Goal: Communication & Community: Answer question/provide support

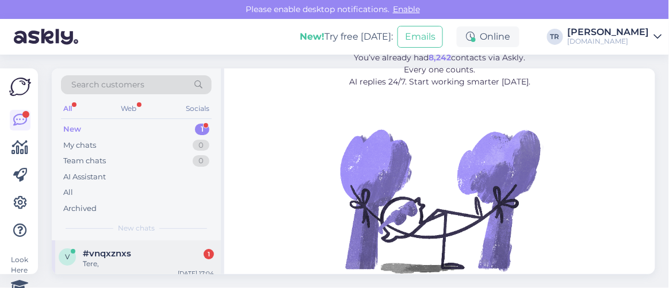
click at [132, 257] on div "#vnqxznxs 1" at bounding box center [148, 254] width 131 height 10
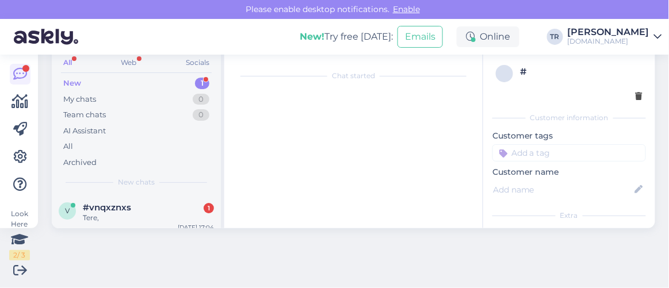
scroll to position [24, 0]
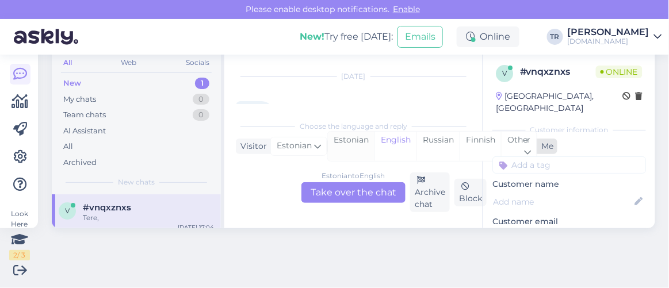
click at [357, 144] on div "Estonian" at bounding box center [351, 146] width 47 height 29
click at [364, 182] on div "Estonian to Estonian Take over the chat" at bounding box center [354, 192] width 104 height 21
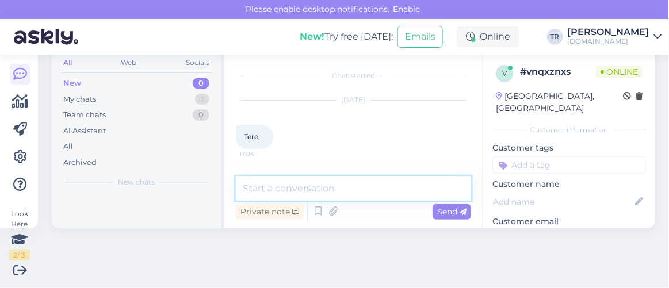
click at [359, 191] on textarea at bounding box center [353, 189] width 235 height 24
type textarea "Tere. Kuidas saan abiks olla?"
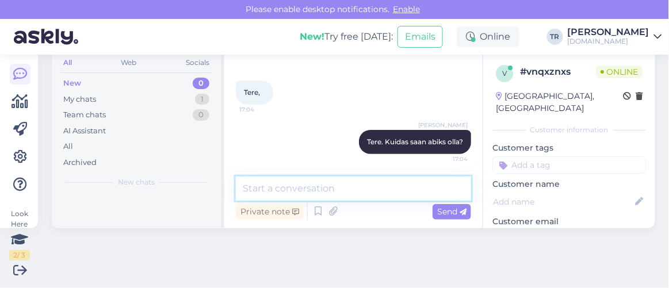
scroll to position [94, 0]
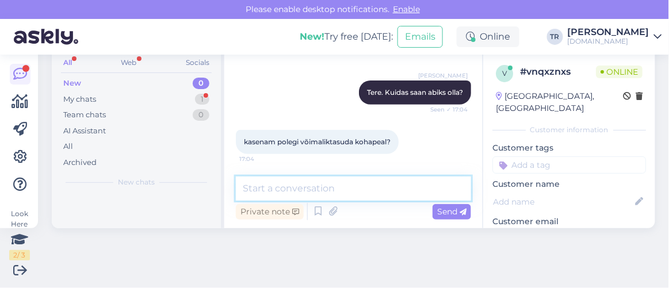
click at [336, 190] on textarea at bounding box center [353, 189] width 235 height 24
click at [333, 189] on textarea at bounding box center [353, 189] width 235 height 24
click at [333, 186] on textarea at bounding box center [353, 189] width 235 height 24
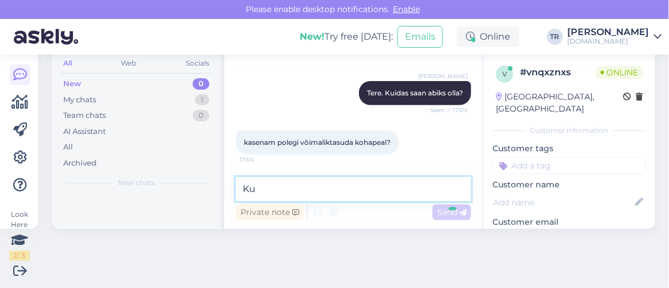
type textarea "K"
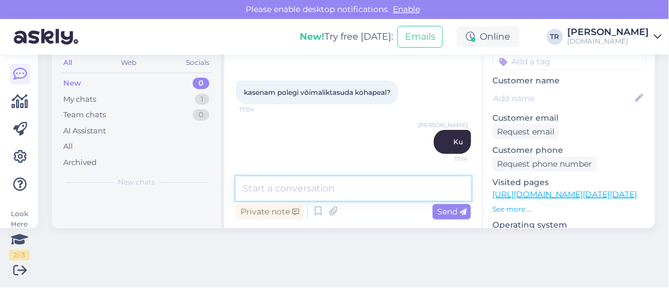
scroll to position [104, 0]
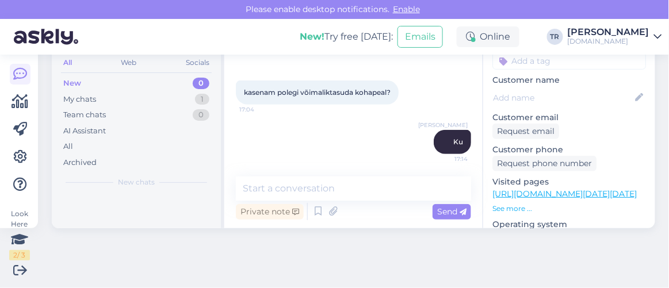
click at [551, 186] on div "Visited pages [URL][DOMAIN_NAME][DATE][DATE] See more ..." at bounding box center [570, 195] width 154 height 38
click at [548, 189] on link "[URL][DOMAIN_NAME][DATE][DATE]" at bounding box center [565, 194] width 144 height 10
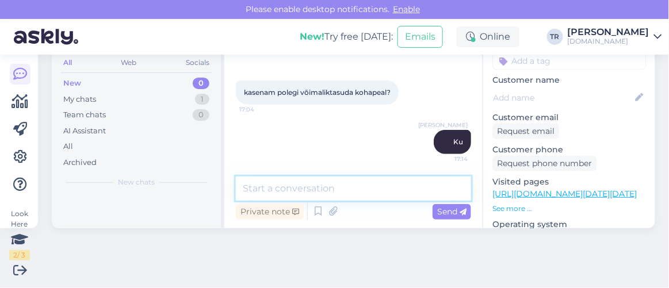
click at [381, 190] on textarea at bounding box center [353, 189] width 235 height 24
paste textarea "Ring Spa Hostel"
type textarea "Soovite minna Ring Spa Hostelisse?"
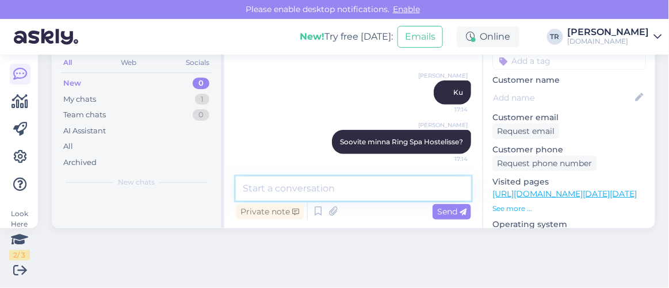
click at [349, 187] on textarea at bounding box center [353, 189] width 235 height 24
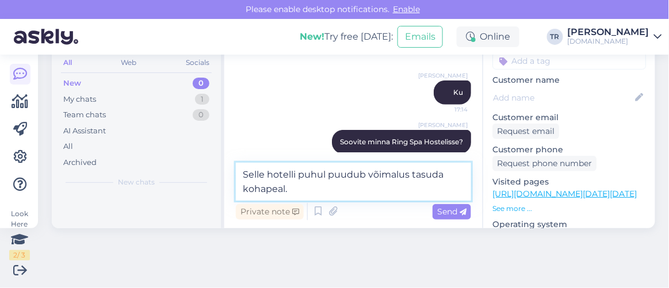
type textarea "Selle hotelli puhul puudub võimalus tasuda kohapeal."
click at [441, 212] on span "Send" at bounding box center [451, 212] width 29 height 10
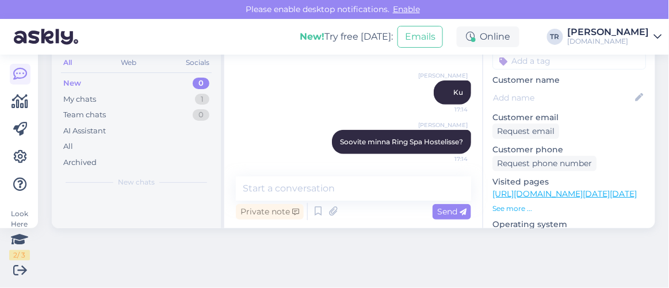
scroll to position [242, 0]
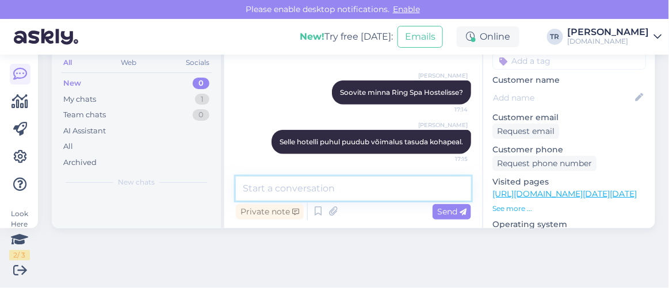
click at [384, 183] on textarea at bounding box center [353, 189] width 235 height 24
click at [335, 197] on textarea at bounding box center [353, 189] width 235 height 24
click at [344, 189] on textarea at bounding box center [353, 189] width 235 height 24
type textarea "Makseviisid määrab iga hotell ise."
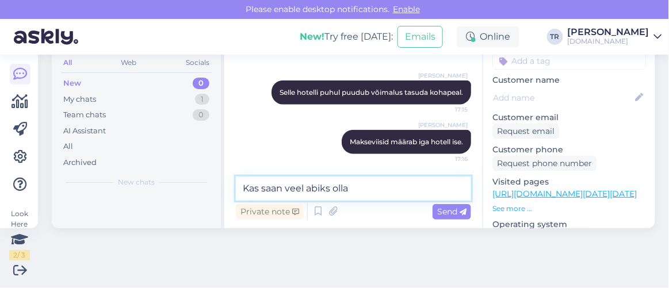
type textarea "Kas saan veel abiks olla?"
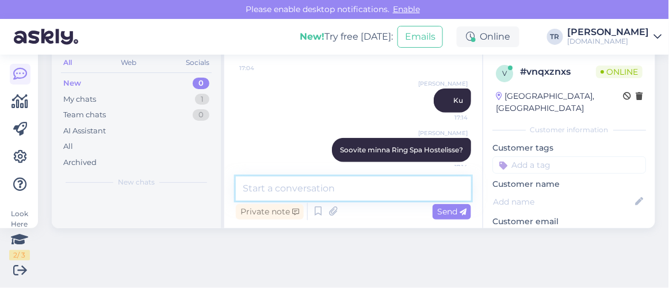
scroll to position [341, 0]
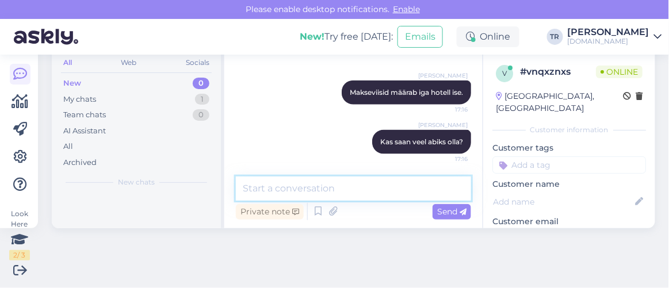
click at [318, 187] on textarea at bounding box center [353, 189] width 235 height 24
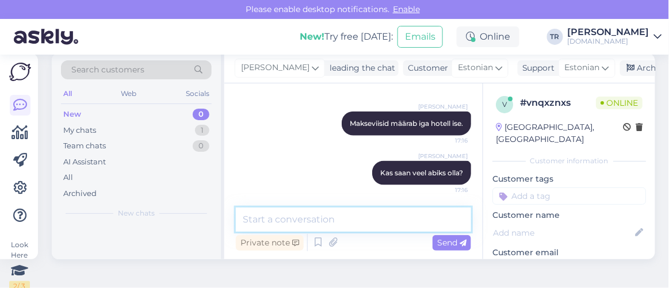
scroll to position [0, 0]
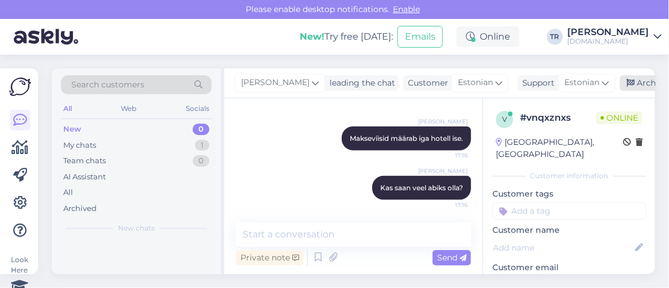
click at [635, 86] on div "Archive chat" at bounding box center [656, 83] width 73 height 16
